Goal: Information Seeking & Learning: Learn about a topic

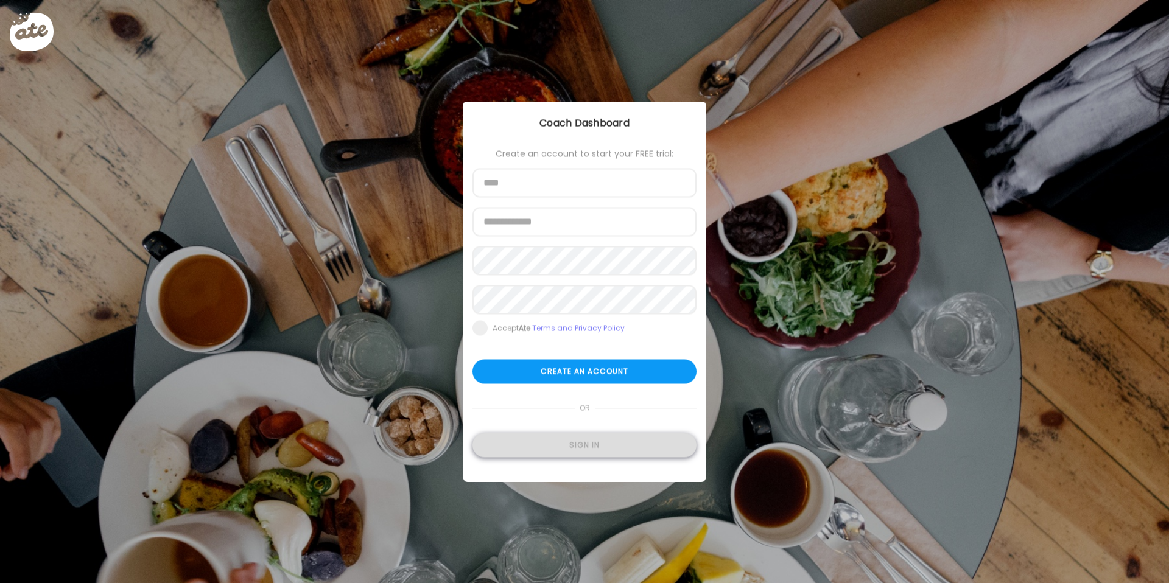
type input "**********"
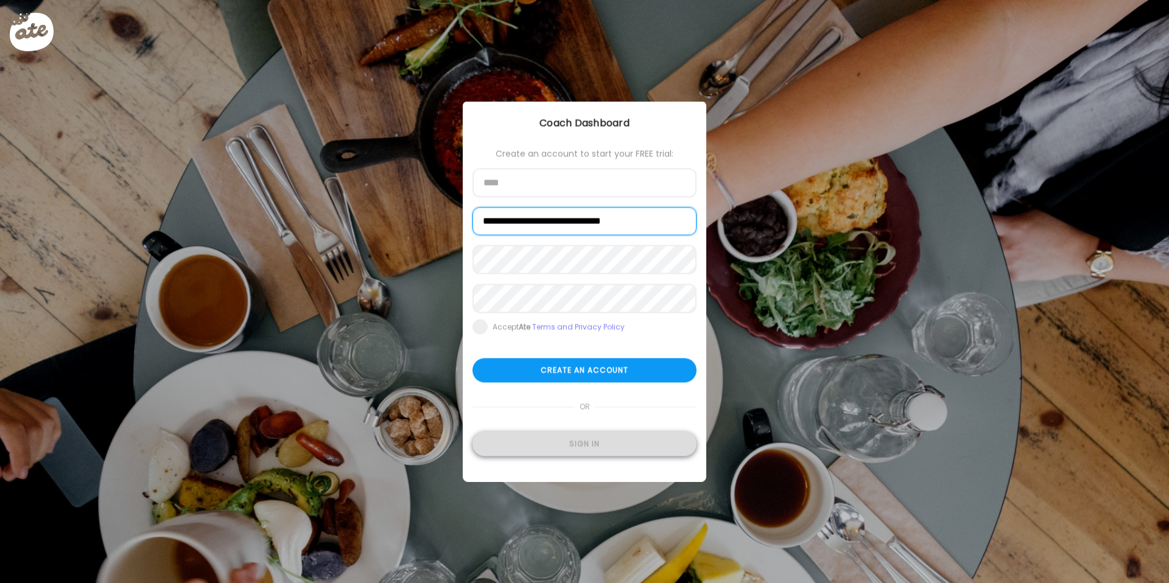
type input "**********"
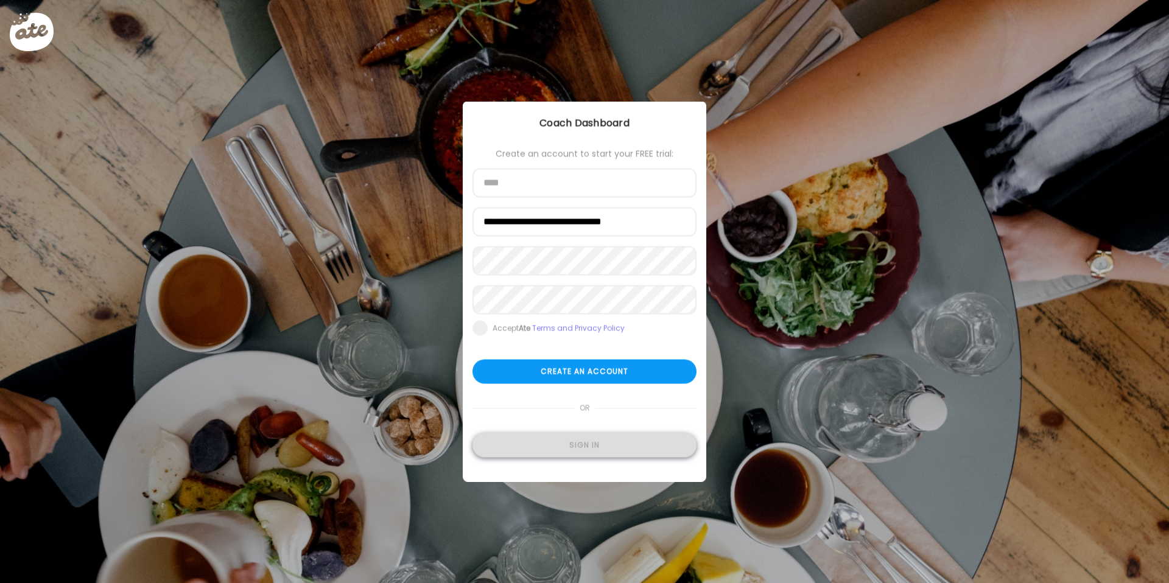
type input "**********"
click at [572, 455] on div "Sign in" at bounding box center [584, 446] width 224 height 24
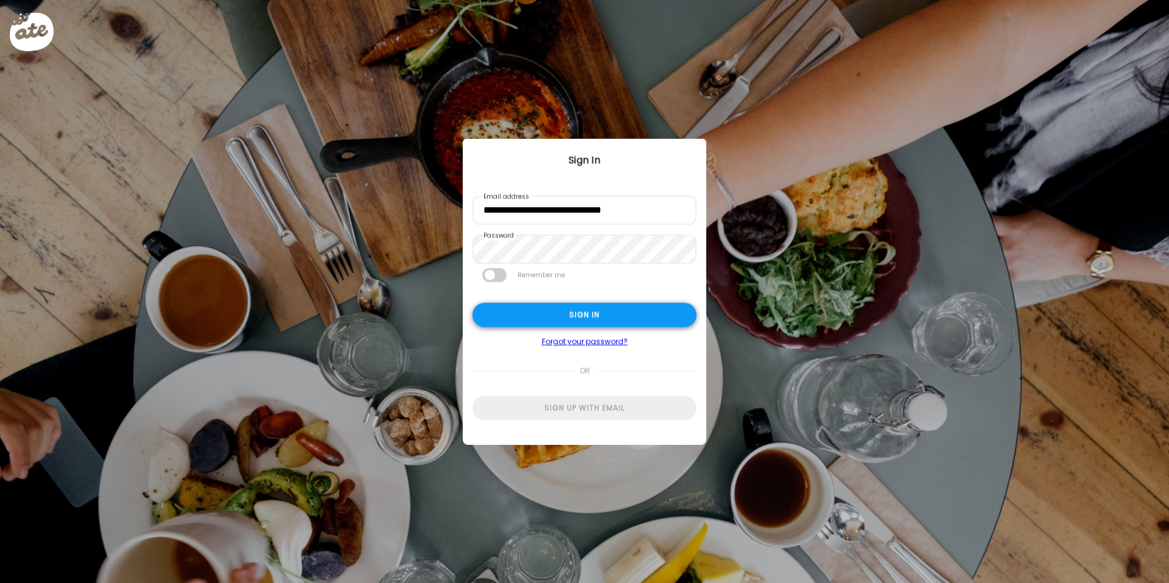
click at [596, 324] on div "Sign in" at bounding box center [584, 315] width 224 height 24
type input "**********"
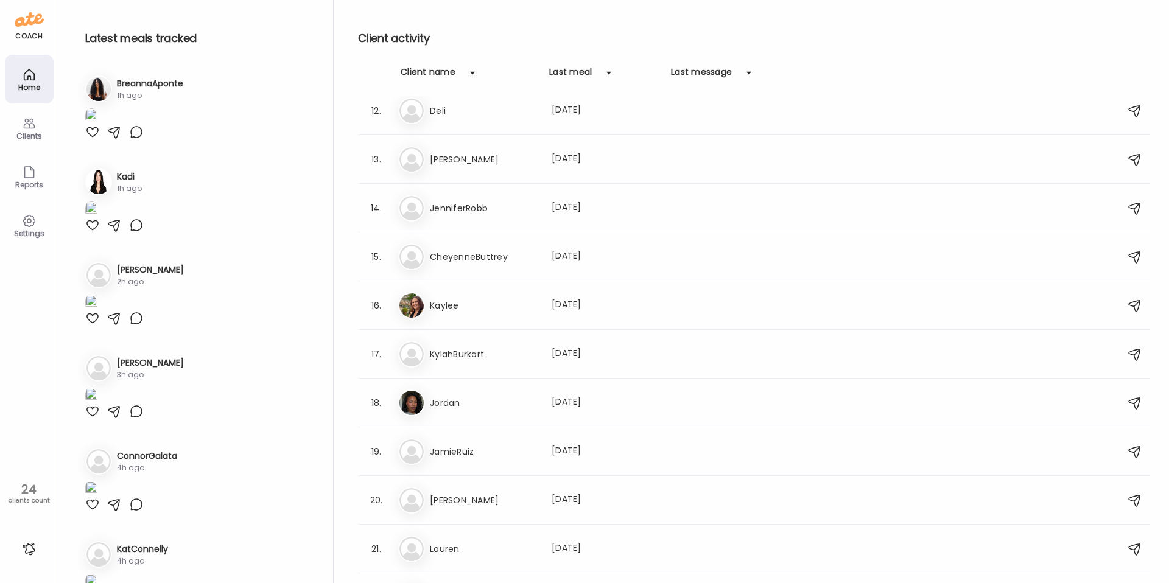
scroll to position [600, 0]
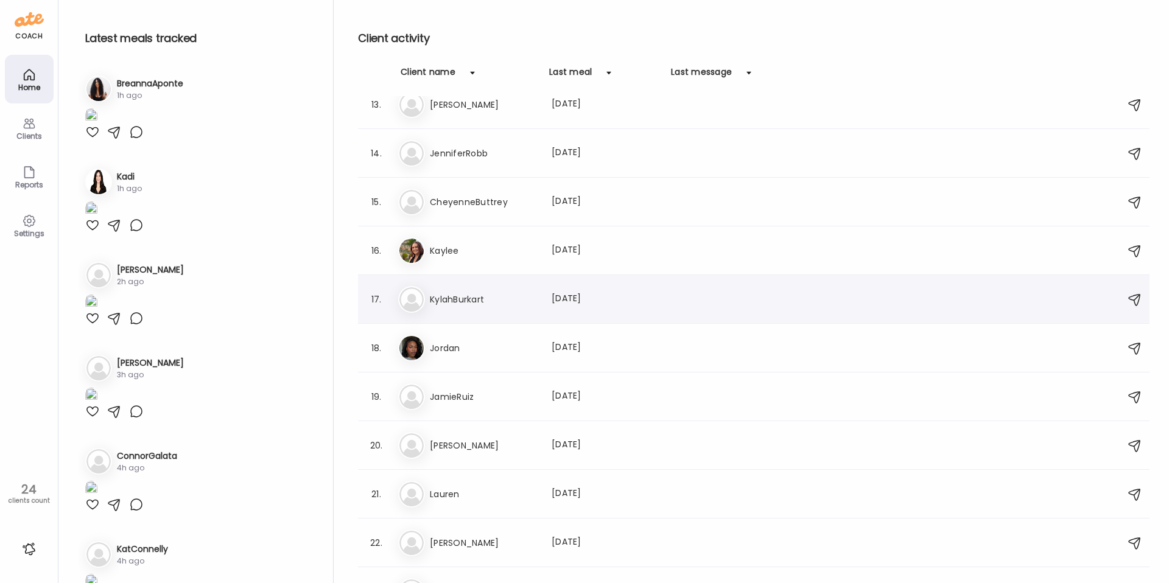
click at [504, 302] on h3 "KylahBurkart" at bounding box center [483, 299] width 107 height 15
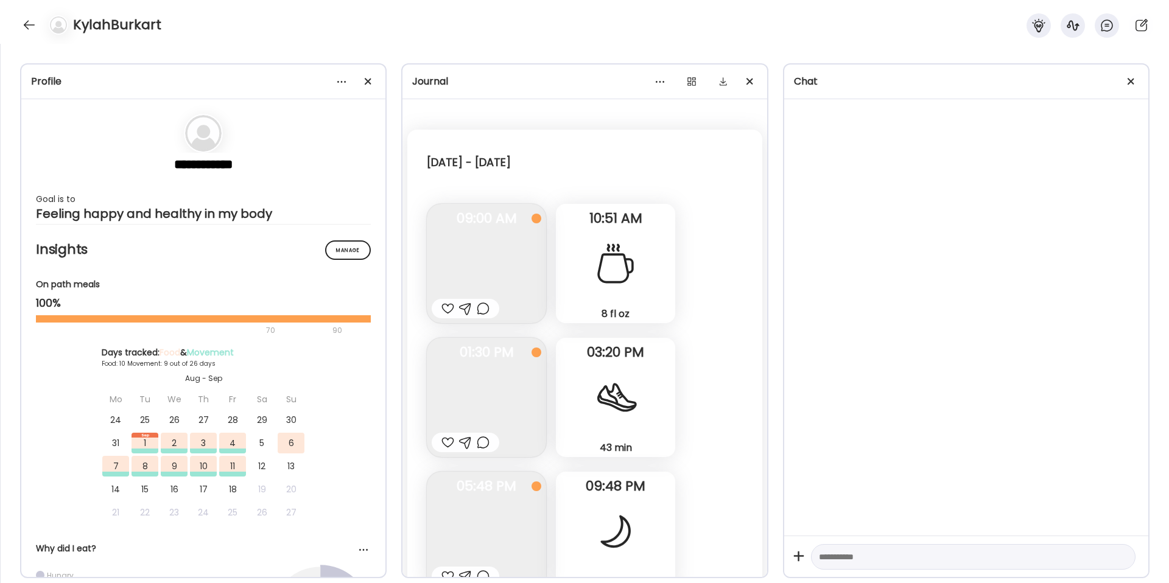
scroll to position [0, 0]
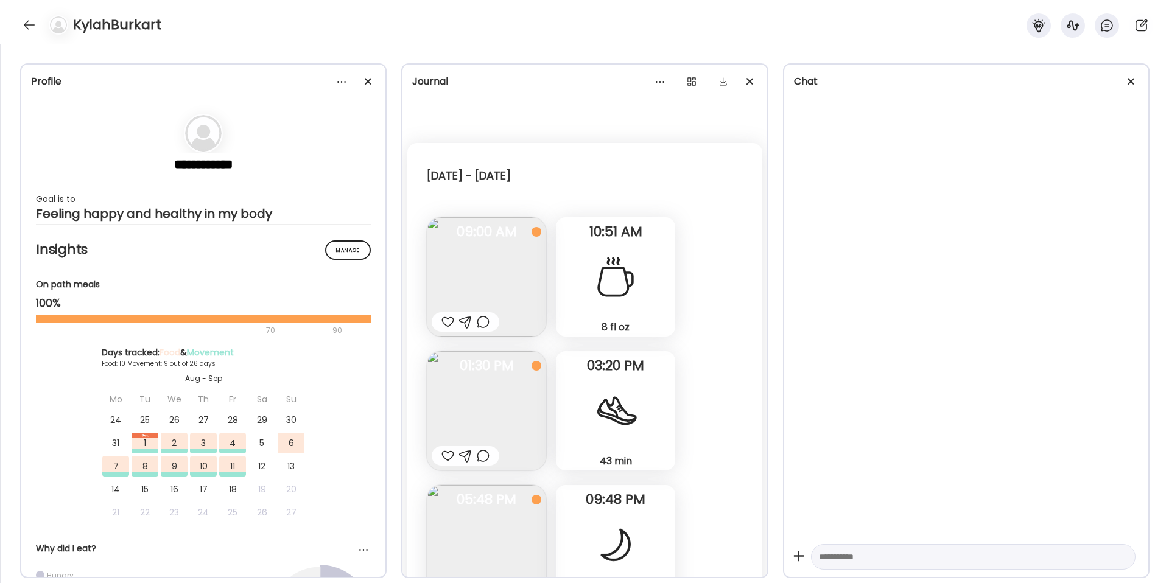
click at [478, 299] on img at bounding box center [486, 276] width 119 height 119
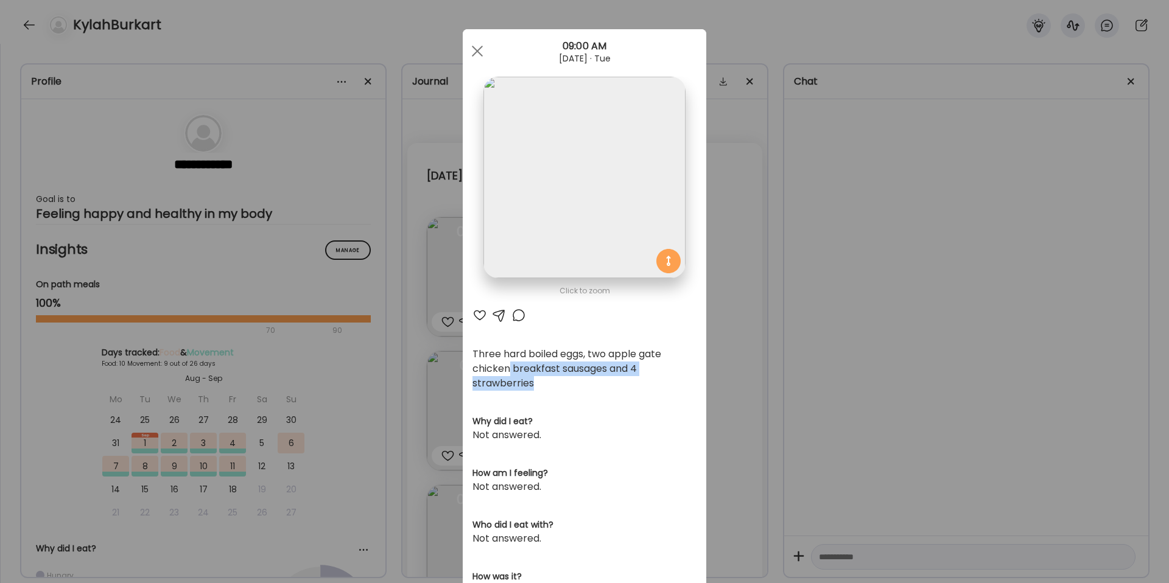
drag, startPoint x: 506, startPoint y: 370, endPoint x: 564, endPoint y: 387, distance: 60.3
click at [564, 387] on div "Three hard boiled eggs, two apple gate chicken breakfast sausages and 4 strawbe…" at bounding box center [584, 369] width 224 height 44
click at [417, 348] on div "Ate Coach Dashboard Wahoo! It’s official Take a moment to set up your Coach Pro…" at bounding box center [584, 291] width 1169 height 583
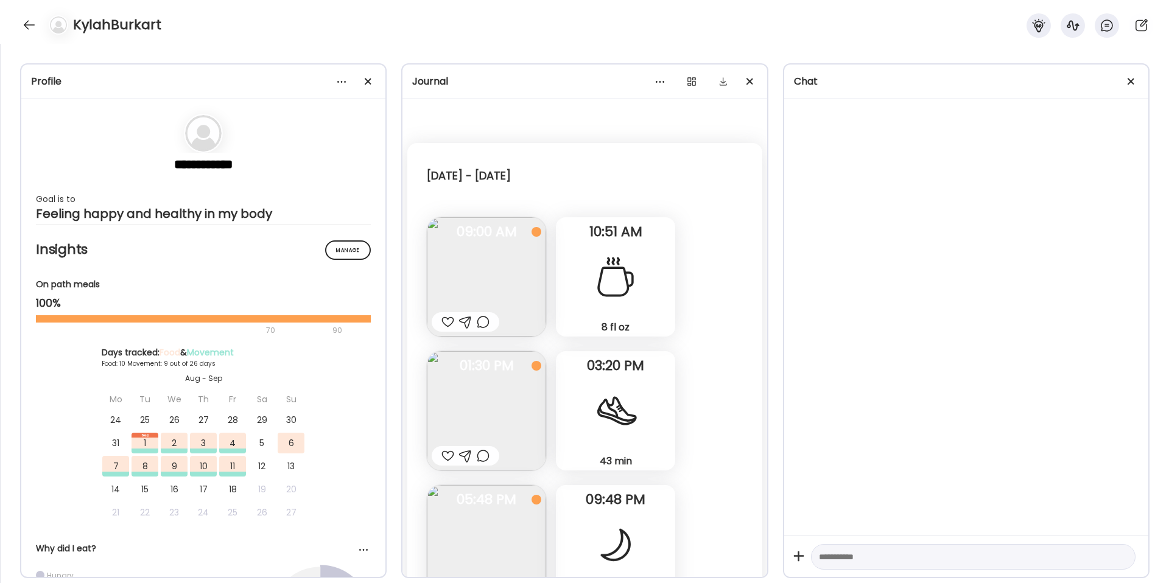
click at [466, 410] on img at bounding box center [486, 410] width 119 height 119
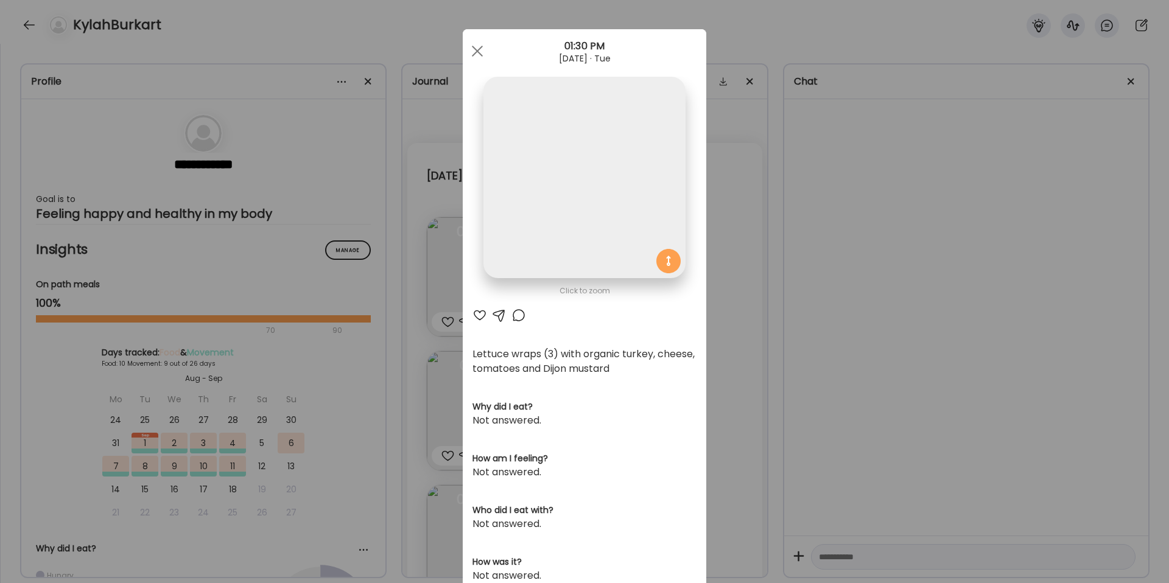
click at [466, 410] on div "Click to zoom AteMate AI Lettuce wraps (3) with organic turkey, cheese, tomatoe…" at bounding box center [585, 396] width 244 height 734
click at [750, 352] on div "Ate Coach Dashboard Wahoo! It’s official Take a moment to set up your Coach Pro…" at bounding box center [584, 291] width 1169 height 583
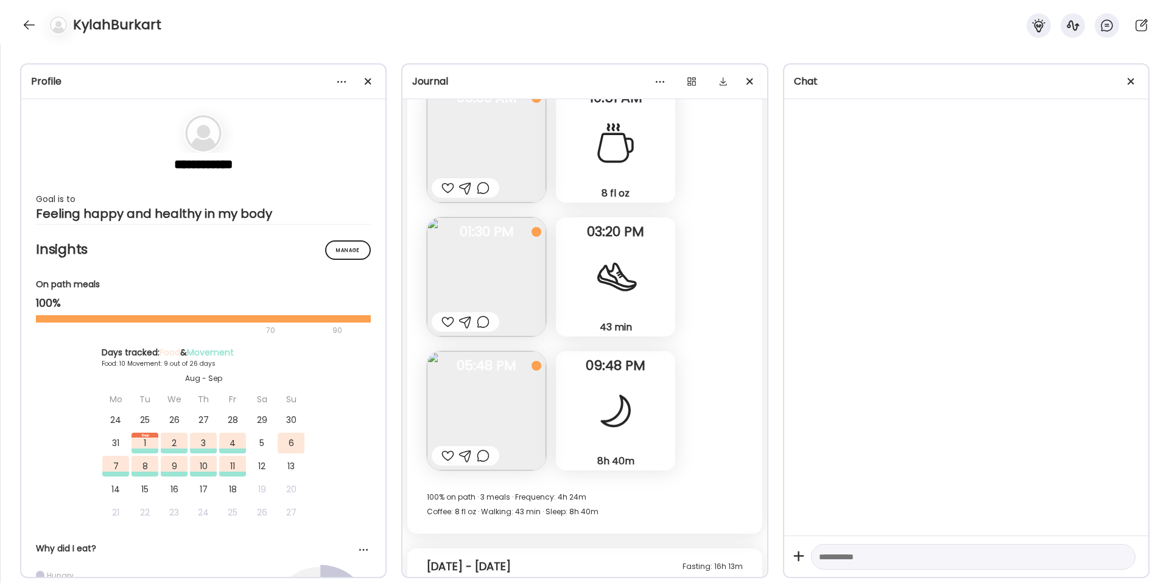
scroll to position [137, 0]
click at [490, 405] on img at bounding box center [486, 407] width 119 height 119
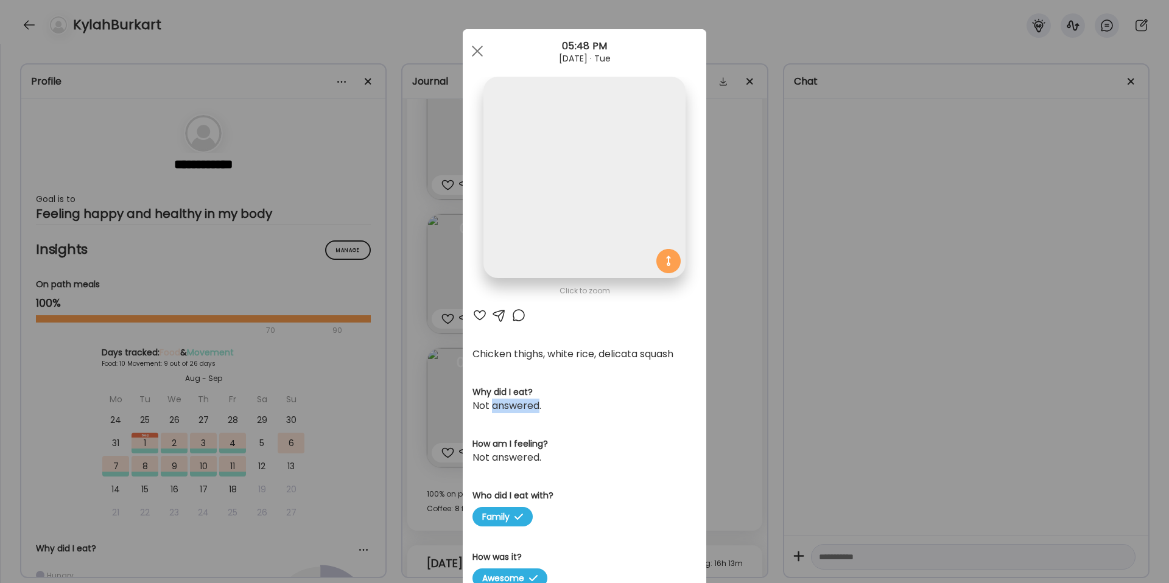
click at [490, 405] on div "Not answered." at bounding box center [584, 406] width 224 height 15
click at [758, 325] on div "Ate Coach Dashboard Wahoo! It’s official Take a moment to set up your Coach Pro…" at bounding box center [584, 291] width 1169 height 583
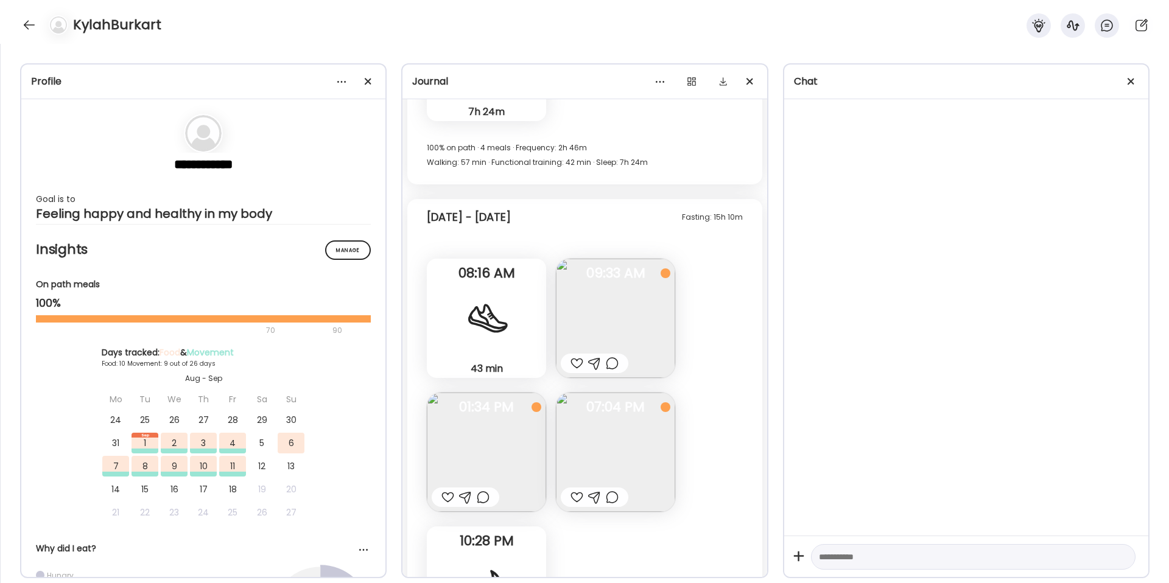
scroll to position [1159, 0]
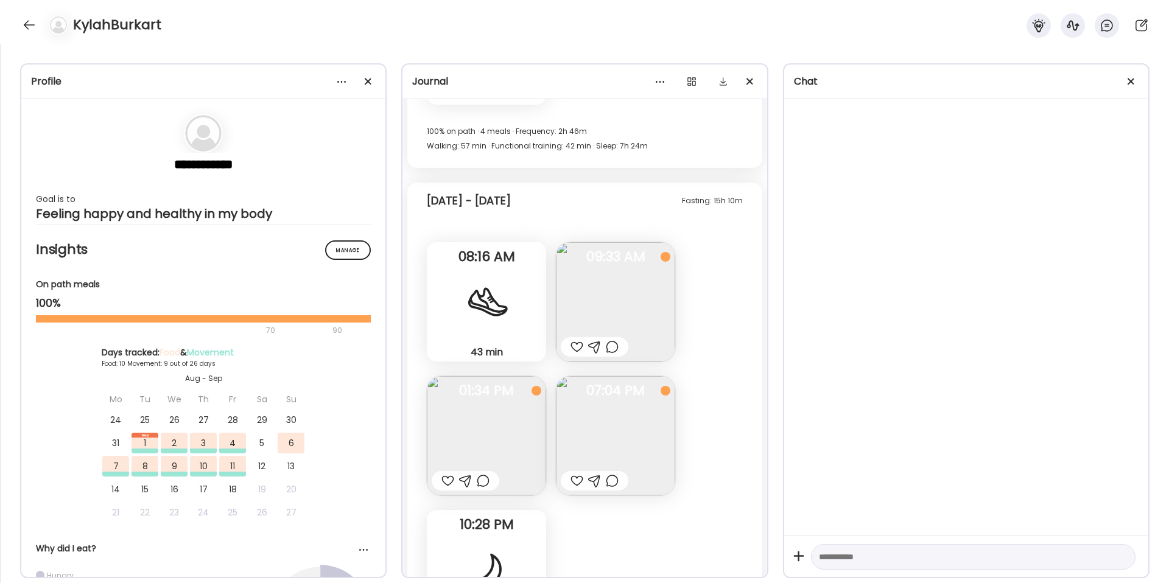
click at [522, 437] on img at bounding box center [486, 435] width 119 height 119
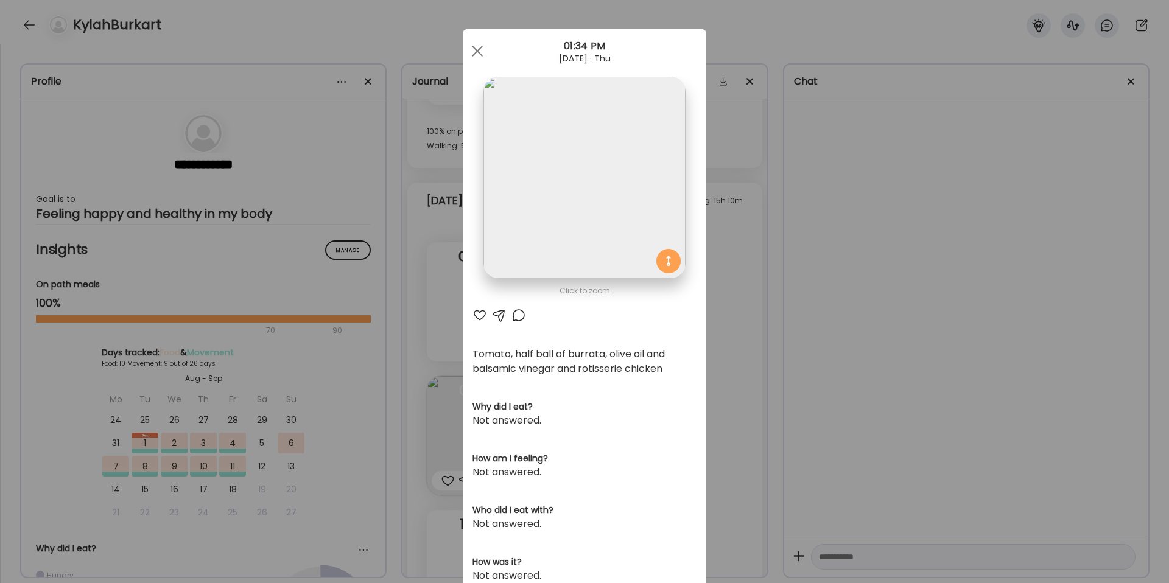
click at [776, 347] on div "Ate Coach Dashboard Wahoo! It’s official Take a moment to set up your Coach Pro…" at bounding box center [584, 291] width 1169 height 583
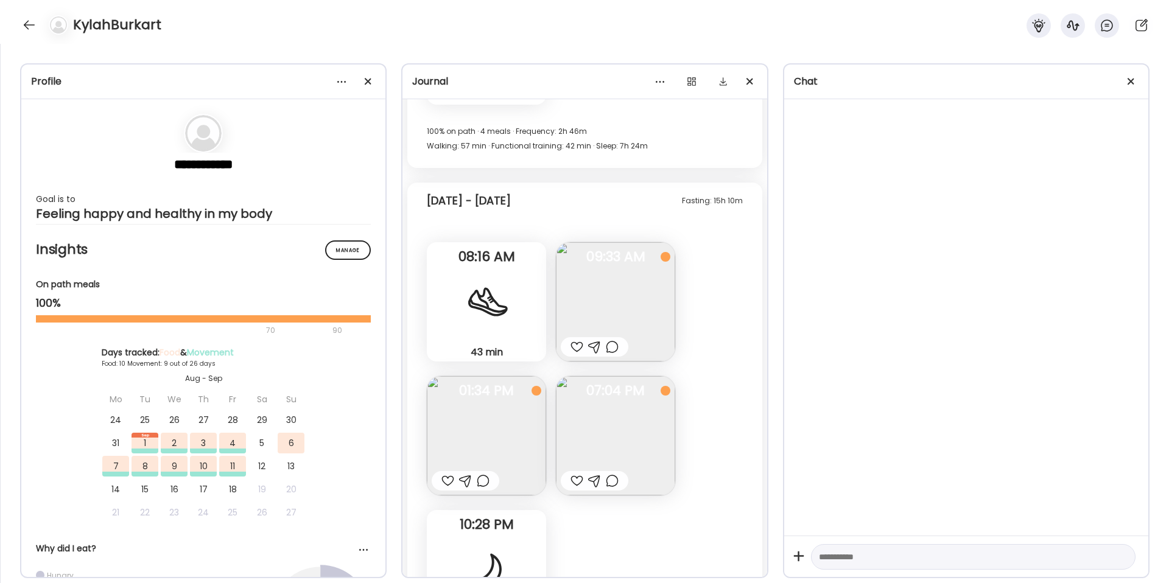
click at [606, 429] on img at bounding box center [615, 435] width 119 height 119
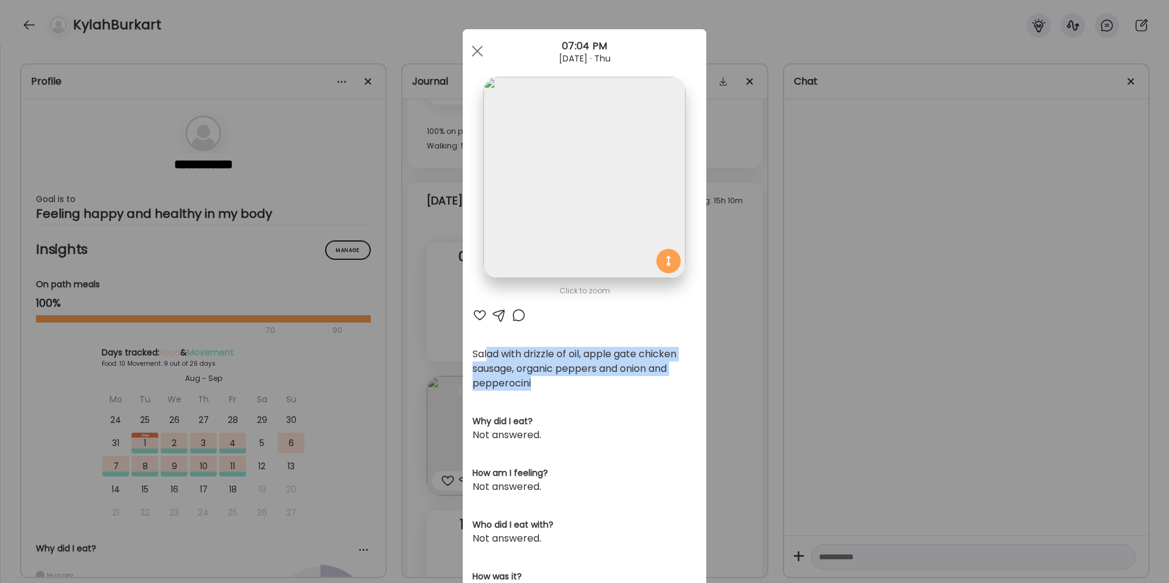
drag, startPoint x: 485, startPoint y: 356, endPoint x: 556, endPoint y: 389, distance: 79.0
click at [556, 389] on div "Salad with drizzle of oil, apple gate chicken sausage, organic peppers and onio…" at bounding box center [584, 369] width 224 height 44
click at [790, 357] on div "Ate Coach Dashboard Wahoo! It’s official Take a moment to set up your Coach Pro…" at bounding box center [584, 291] width 1169 height 583
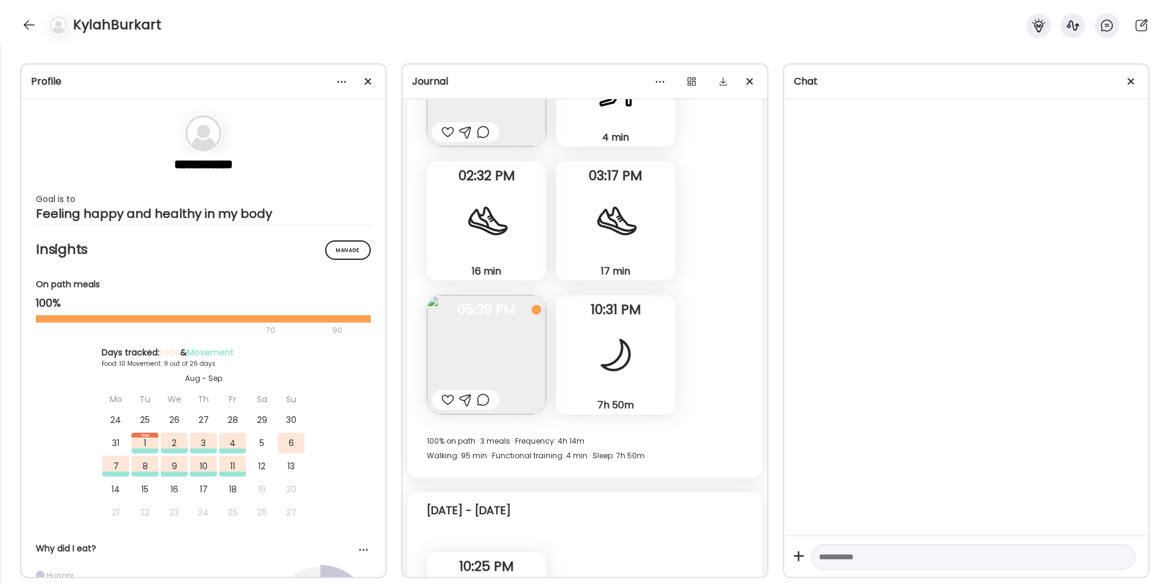
scroll to position [2050, 0]
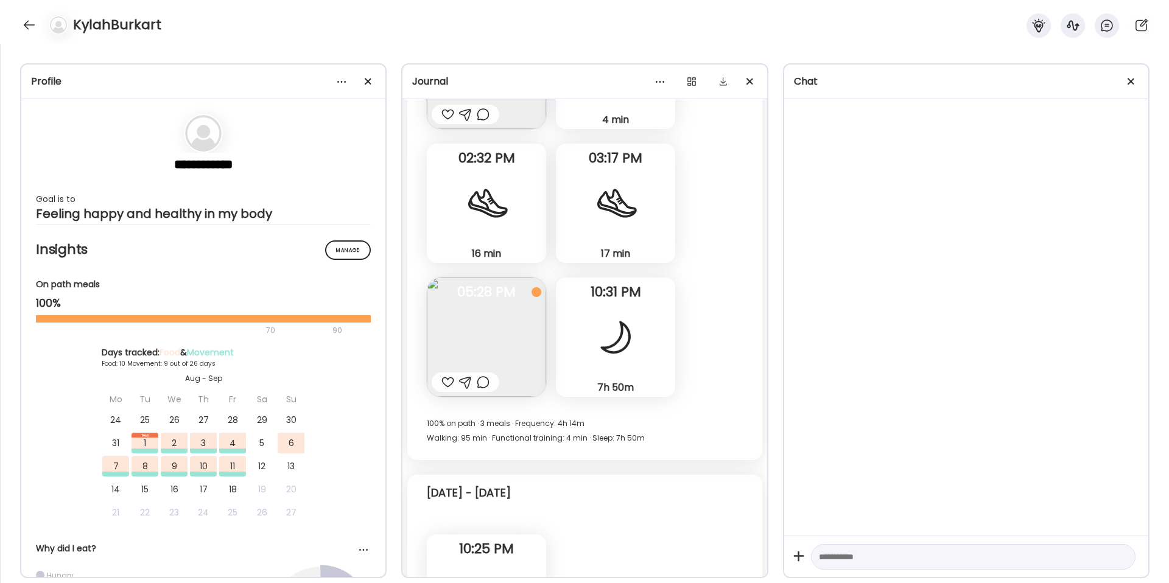
click at [490, 340] on img at bounding box center [486, 337] width 119 height 119
click at [490, 339] on div "Click to zoom AteMate AI Salad with drizzle of oil, apple gate chicken sausage,…" at bounding box center [585, 553] width 244 height 748
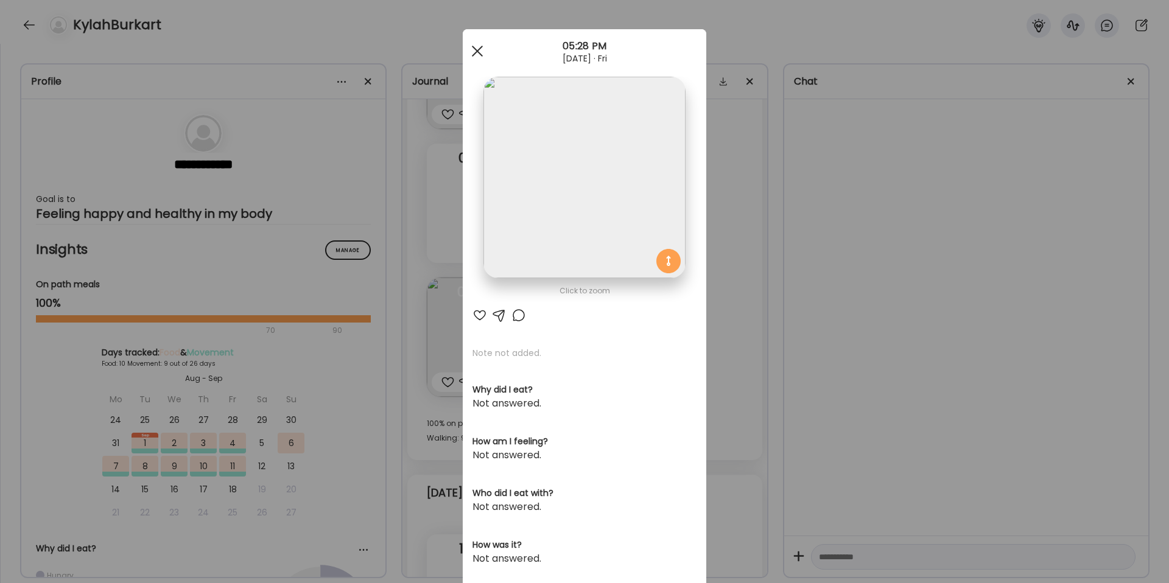
click at [476, 46] on div at bounding box center [477, 51] width 24 height 24
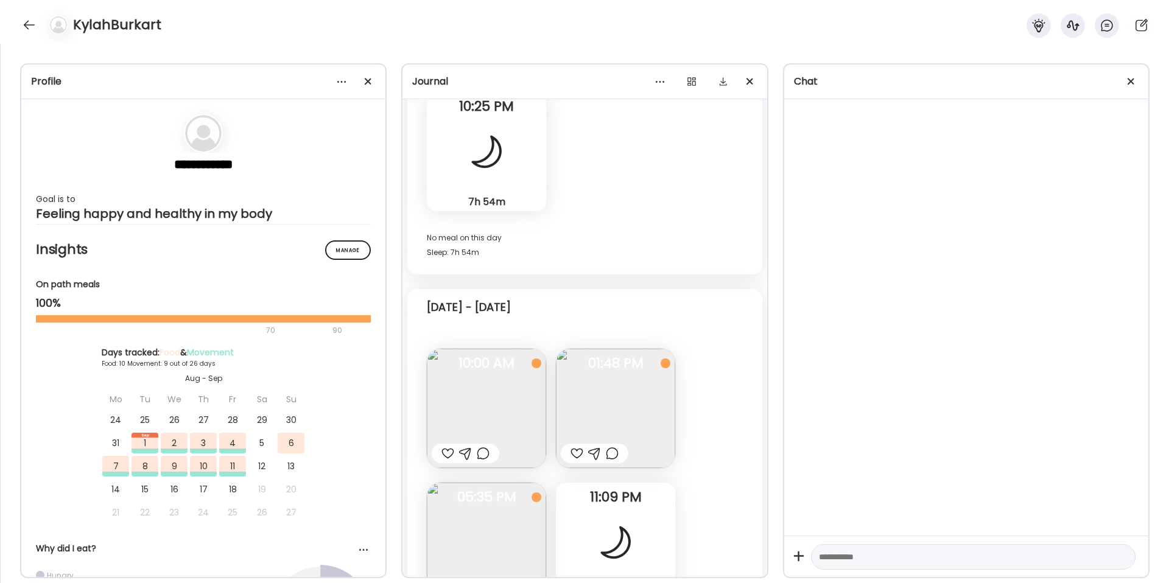
scroll to position [2490, 0]
click at [600, 388] on img at bounding box center [615, 410] width 119 height 119
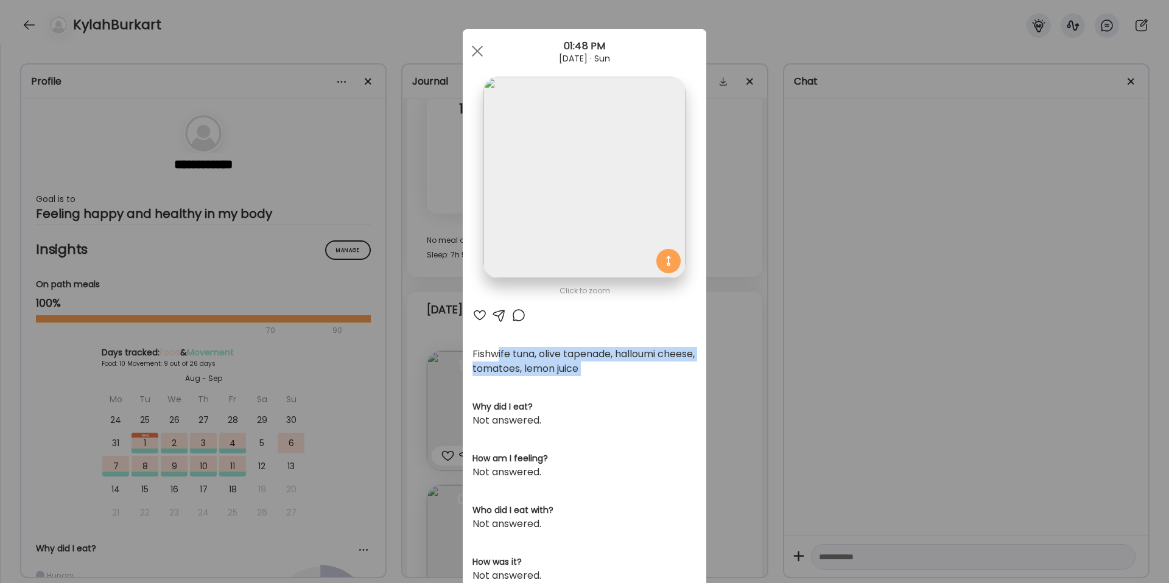
drag, startPoint x: 493, startPoint y: 359, endPoint x: 655, endPoint y: 376, distance: 162.3
click at [655, 376] on section "Fishwife tuna, olive tapenade, halloumi cheese, tomatoes, lemon juice Why did I…" at bounding box center [584, 542] width 224 height 391
click at [837, 354] on div "Ate Coach Dashboard Wahoo! It’s official Take a moment to set up your Coach Pro…" at bounding box center [584, 291] width 1169 height 583
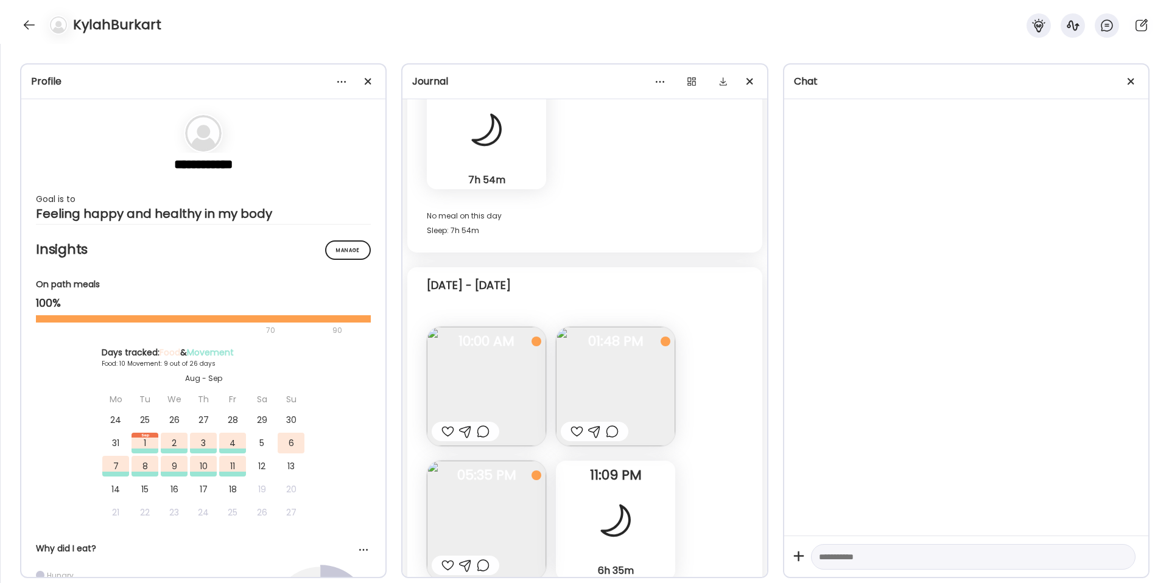
scroll to position [2694, 0]
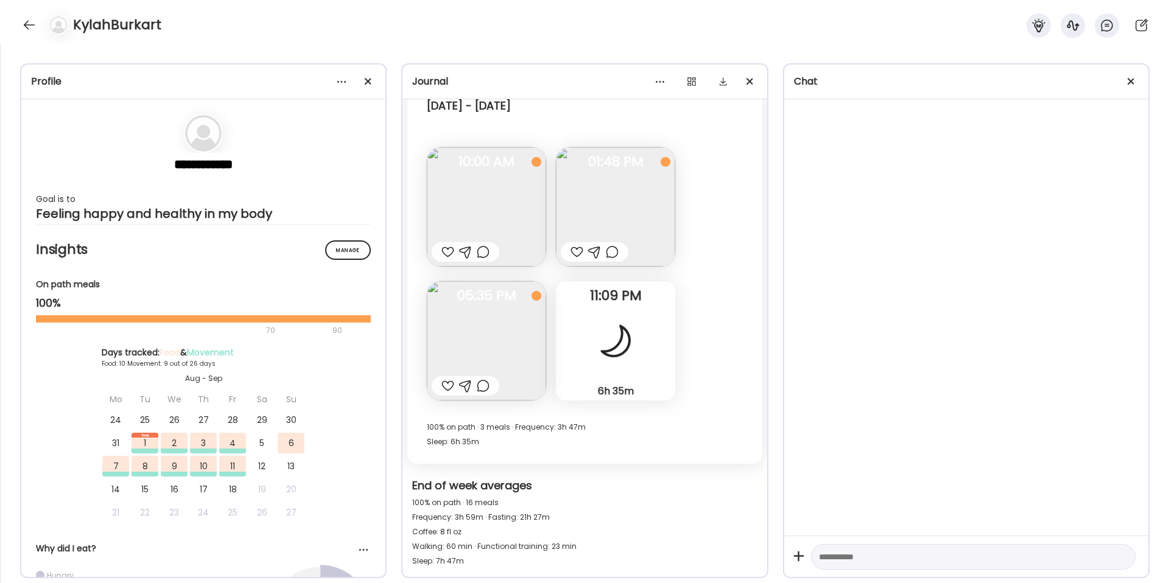
click at [504, 353] on img at bounding box center [486, 340] width 119 height 119
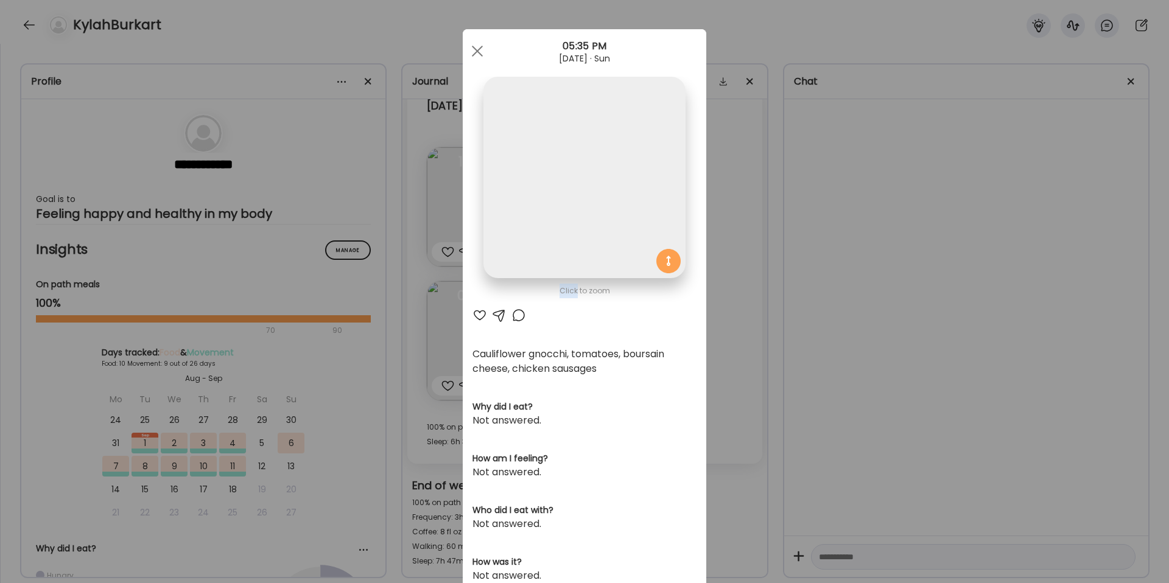
click at [504, 353] on div "Click to zoom AteMate AI Cauliflower gnocchi, tomatoes, boursain cheese, chicke…" at bounding box center [585, 396] width 244 height 734
drag, startPoint x: 496, startPoint y: 346, endPoint x: 641, endPoint y: 368, distance: 146.6
click at [641, 368] on div "Click to zoom AteMate AI Cauliflower gnocchi, tomatoes, boursain cheese, chicke…" at bounding box center [585, 396] width 244 height 734
click at [641, 368] on div "Cauliflower gnocchi, tomatoes, boursain cheese, chicken sausages" at bounding box center [584, 361] width 224 height 29
click at [905, 360] on div "Ate Coach Dashboard Wahoo! It’s official Take a moment to set up your Coach Pro…" at bounding box center [584, 291] width 1169 height 583
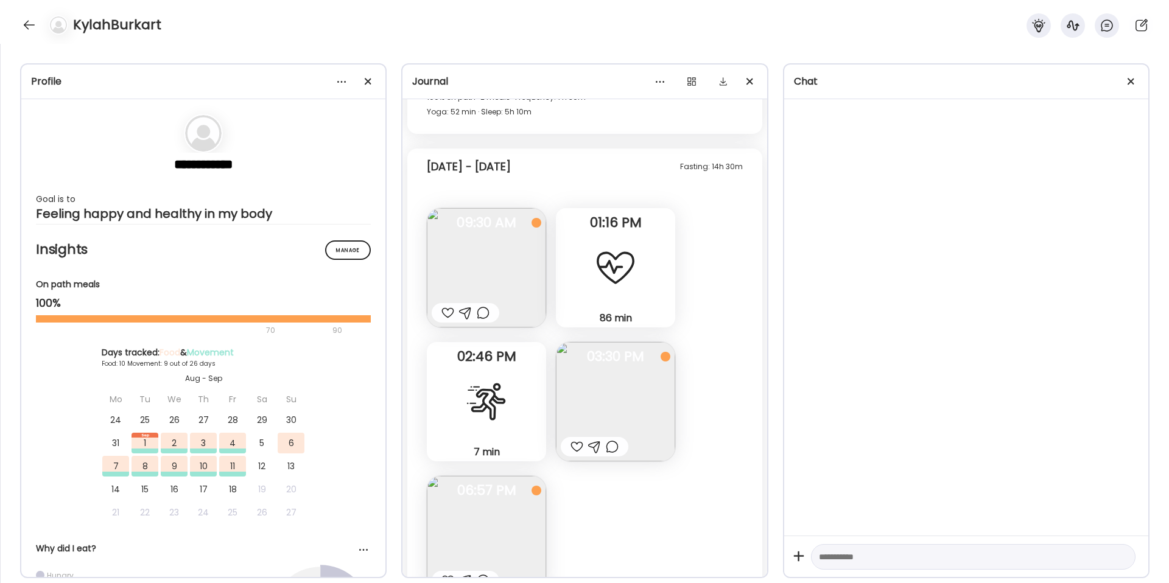
scroll to position [4977, 0]
click at [480, 267] on img at bounding box center [486, 265] width 119 height 119
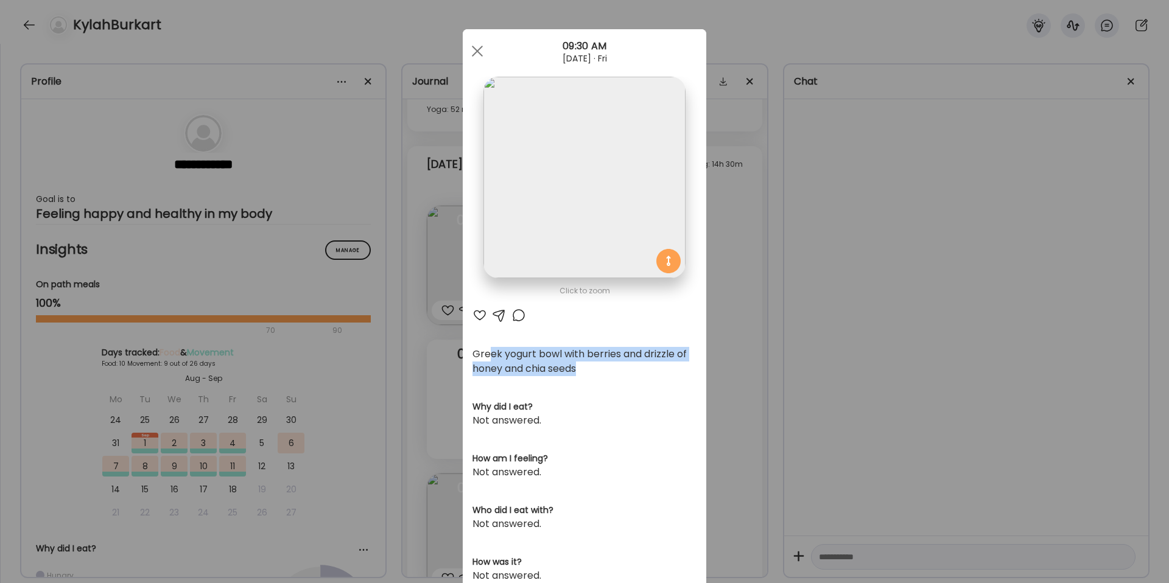
drag, startPoint x: 485, startPoint y: 355, endPoint x: 610, endPoint y: 376, distance: 127.1
click at [610, 376] on div "Greek yogurt bowl with berries and drizzle of honey and chia seeds" at bounding box center [584, 361] width 224 height 29
click at [799, 368] on div "Ate Coach Dashboard Wahoo! It’s official Take a moment to set up your Coach Pro…" at bounding box center [584, 291] width 1169 height 583
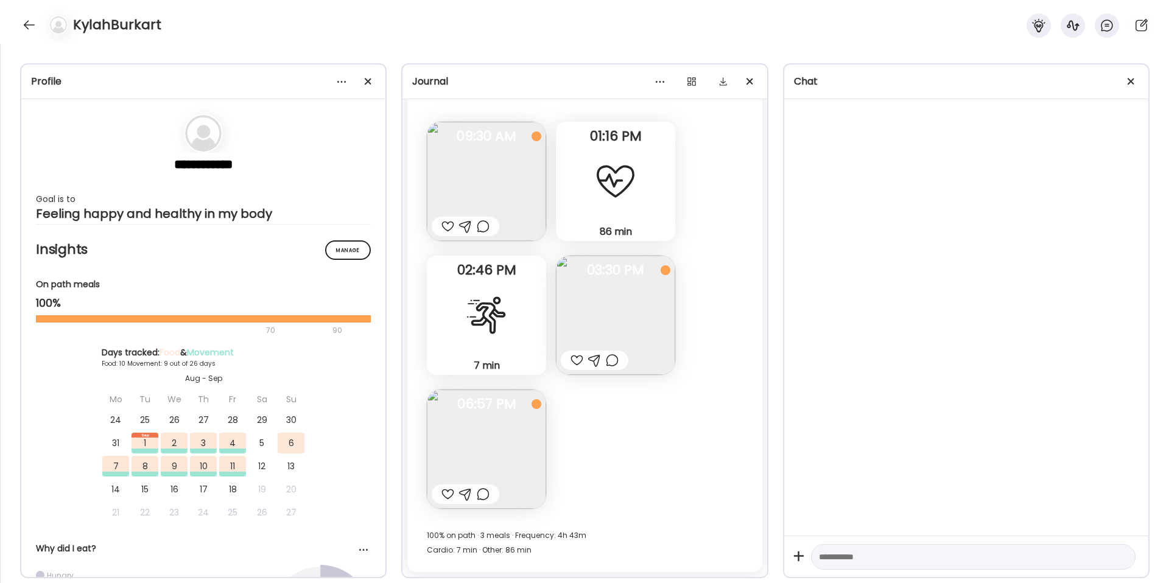
scroll to position [5059, 0]
click at [619, 310] on img at bounding box center [615, 317] width 119 height 119
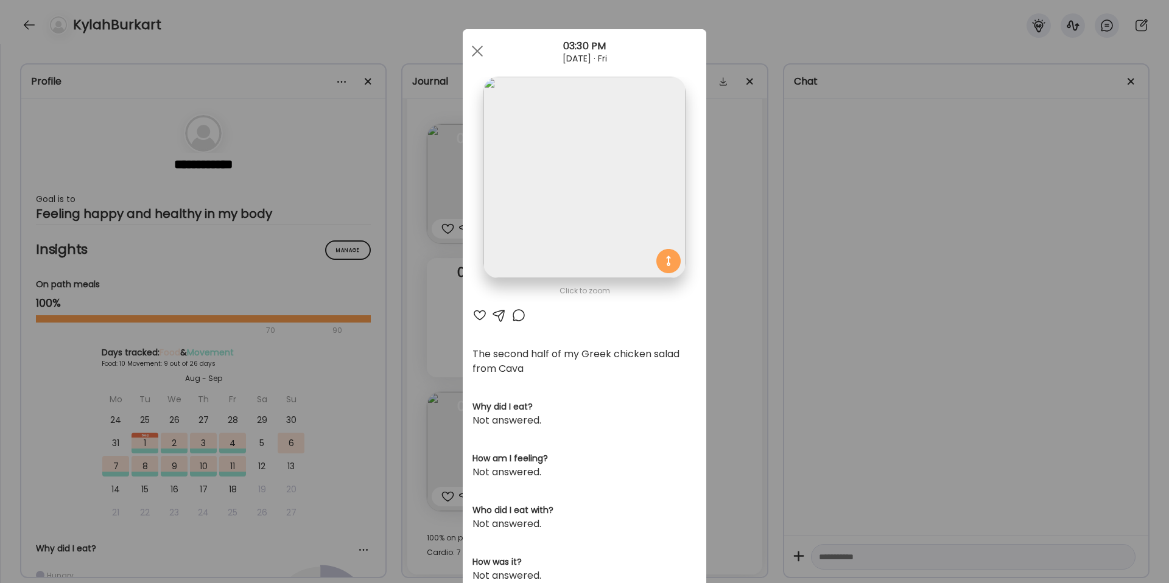
click at [729, 317] on div "Ate Coach Dashboard Wahoo! It’s official Take a moment to set up your Coach Pro…" at bounding box center [584, 291] width 1169 height 583
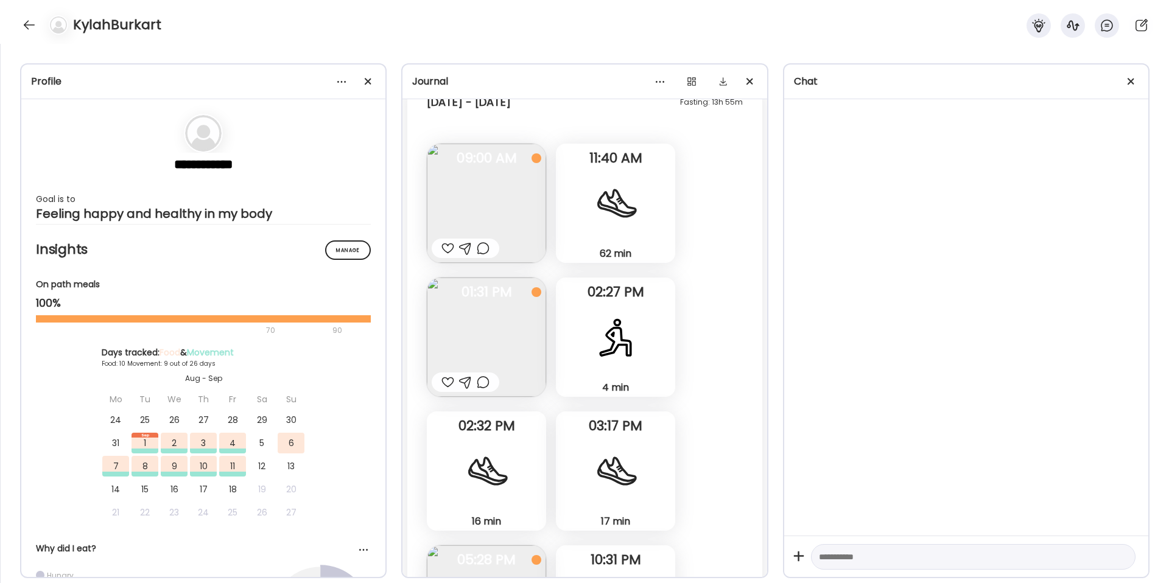
scroll to position [0, 0]
